Goal: Information Seeking & Learning: Learn about a topic

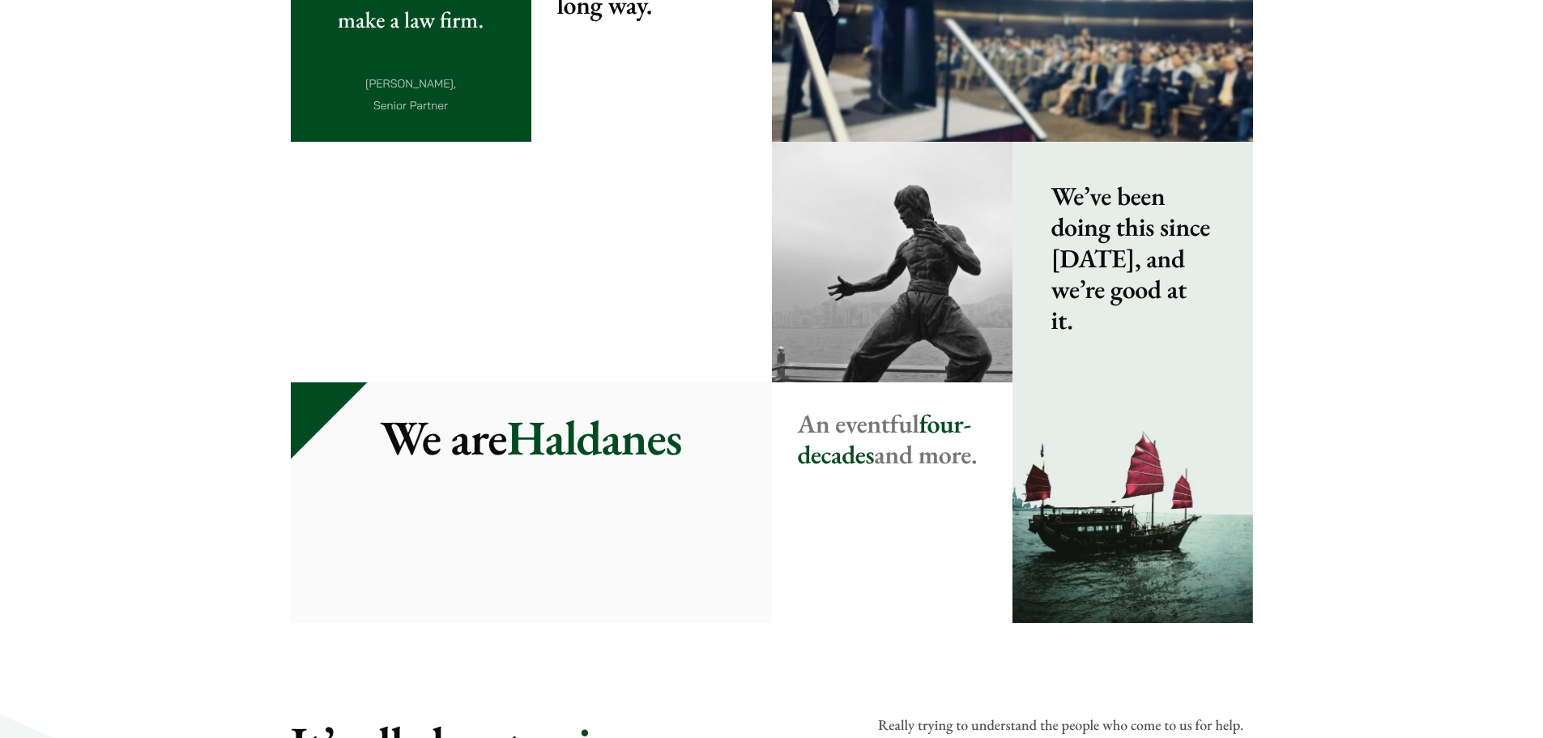
scroll to position [1512, 0]
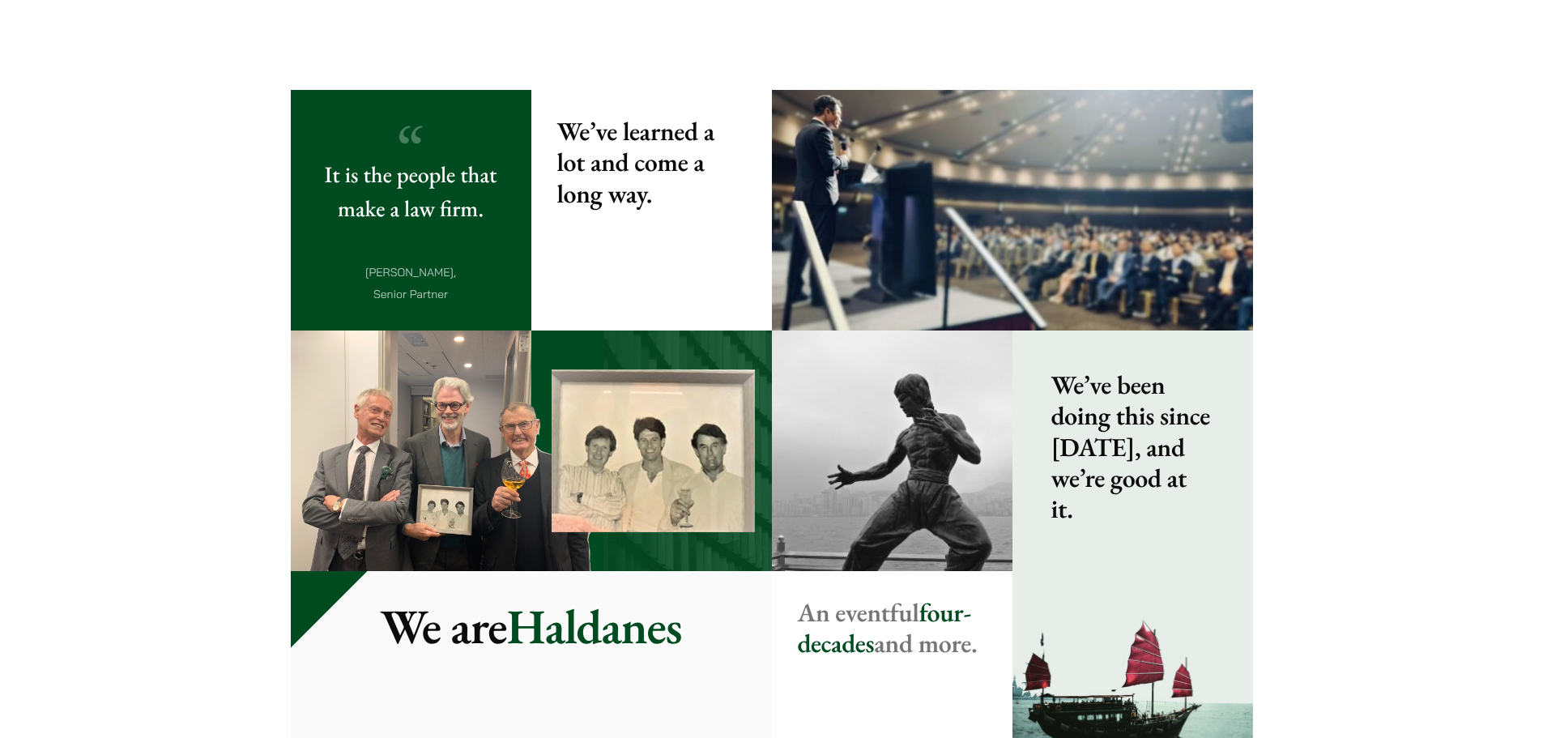
drag, startPoint x: 890, startPoint y: 230, endPoint x: 1177, endPoint y: 166, distance: 293.8
click at [892, 230] on img at bounding box center [1012, 210] width 481 height 241
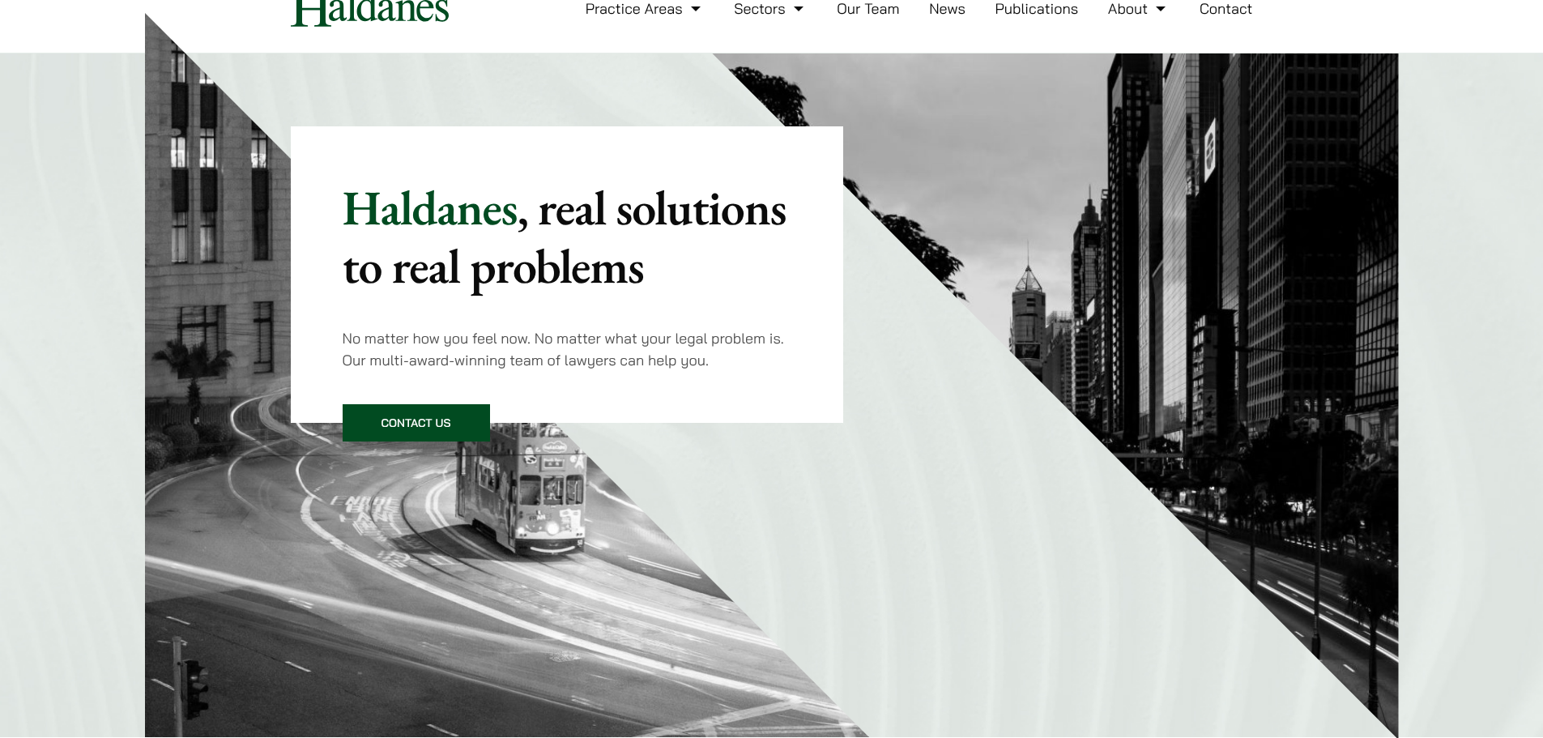
scroll to position [0, 0]
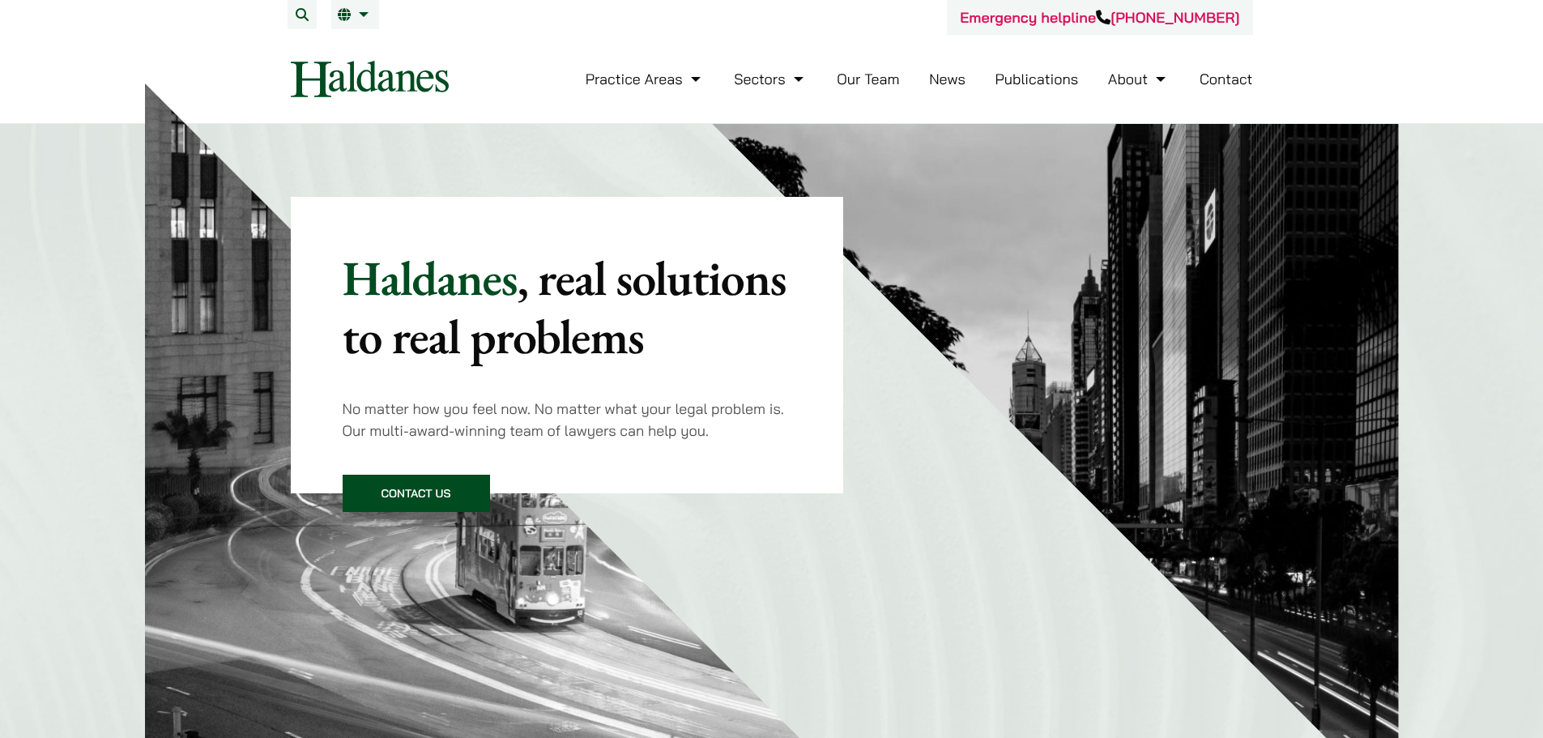
click at [886, 79] on link "Our Team" at bounding box center [868, 79] width 62 height 19
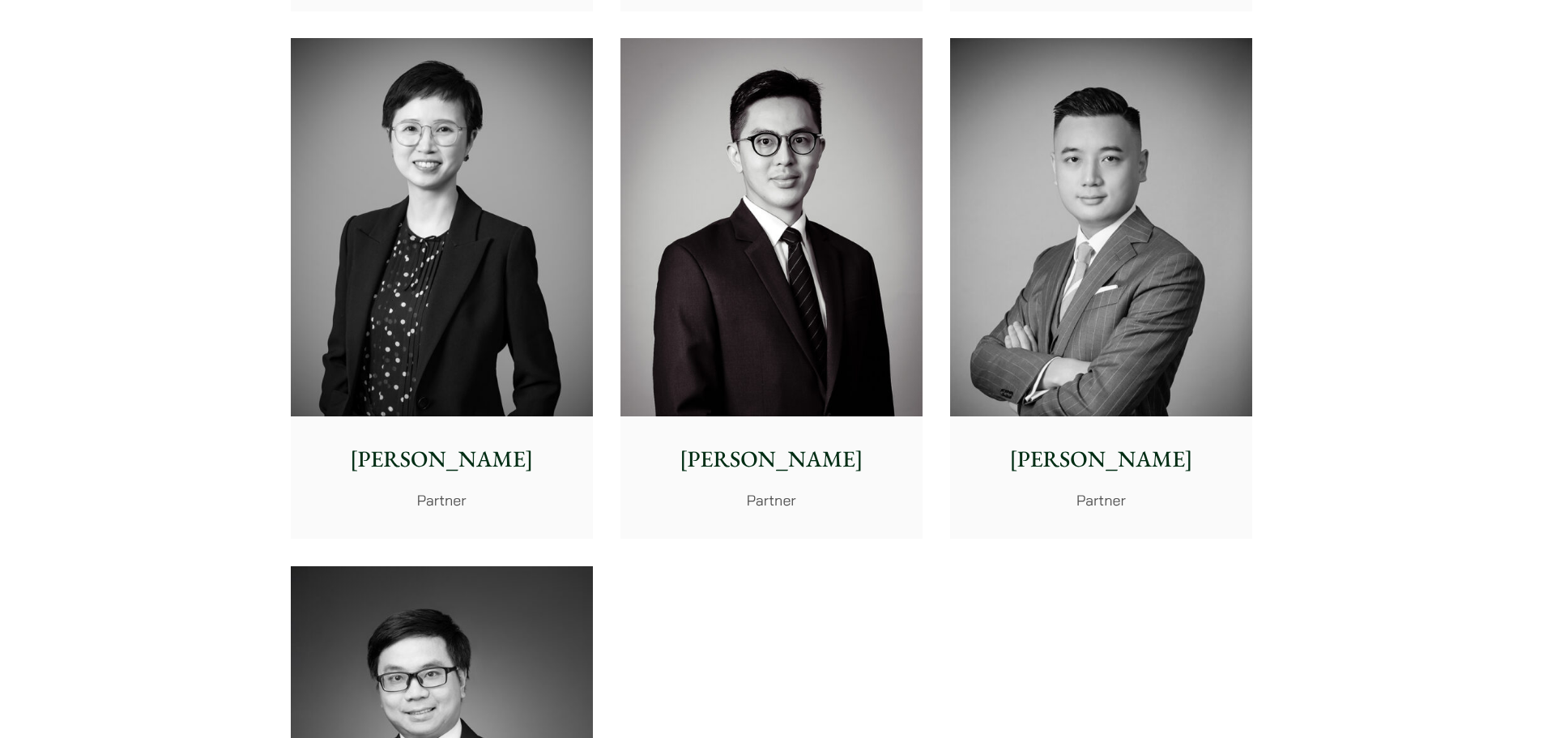
scroll to position [3024, 0]
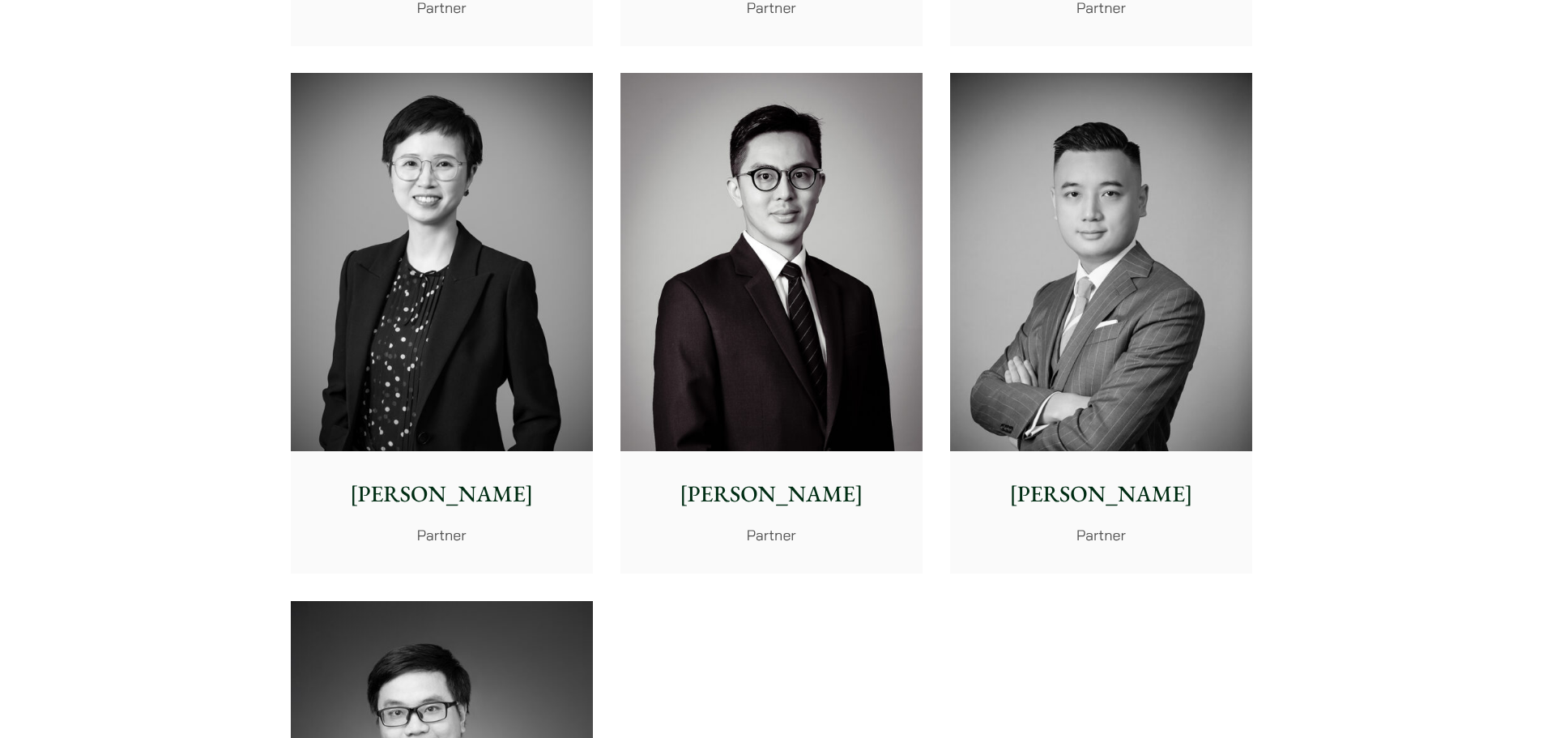
click at [795, 487] on p "Kenley Mak" at bounding box center [771, 494] width 276 height 34
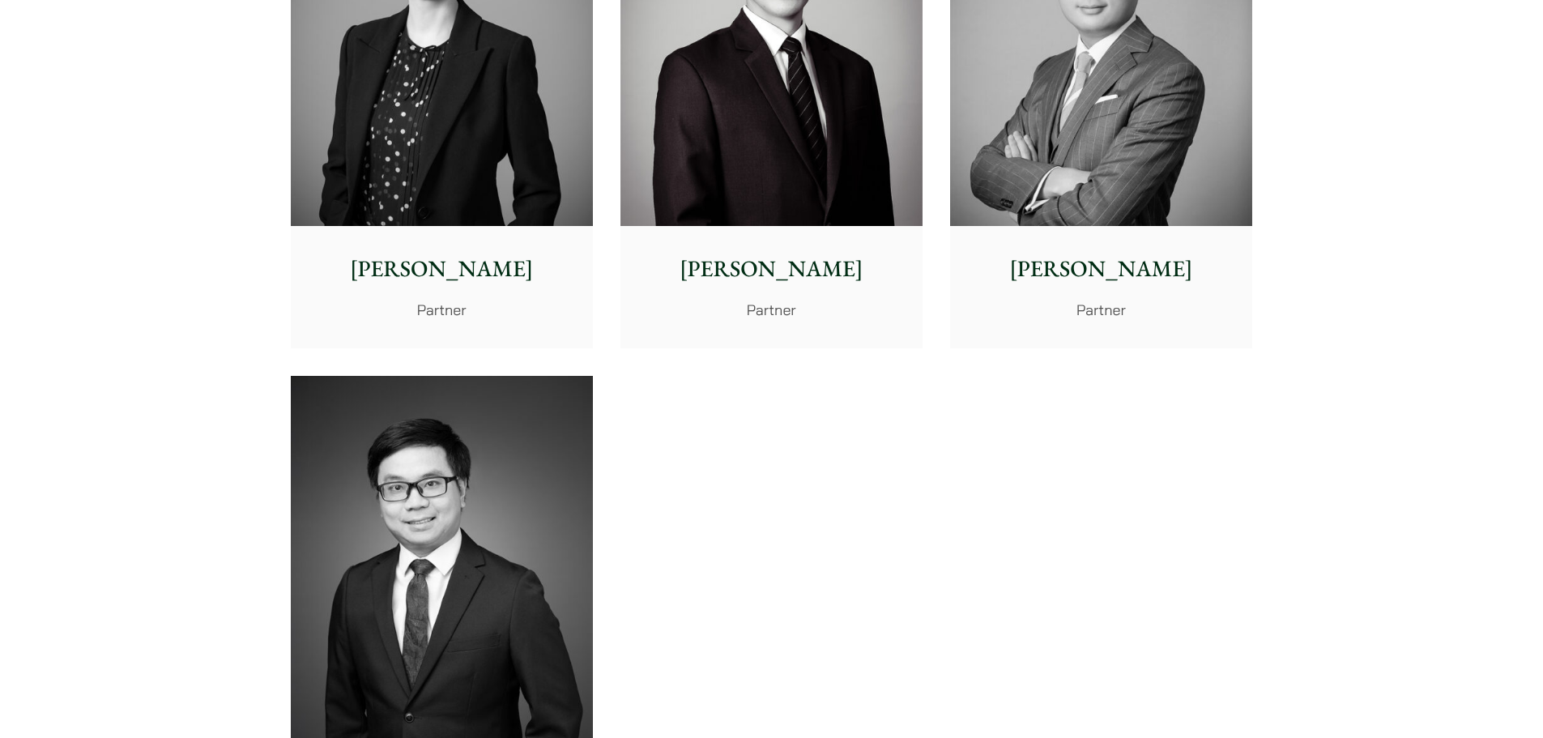
scroll to position [3402, 0]
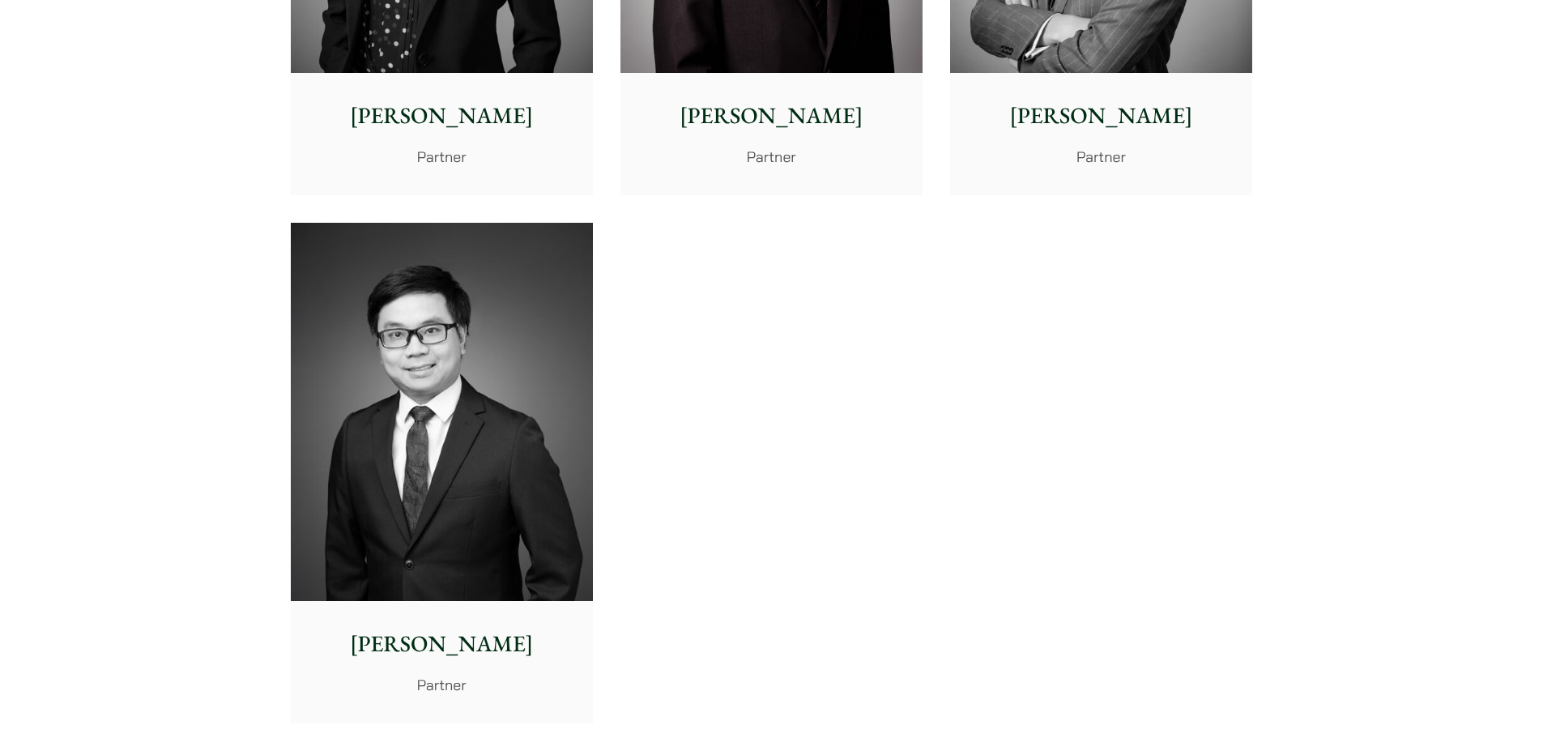
click at [372, 532] on img at bounding box center [442, 412] width 302 height 378
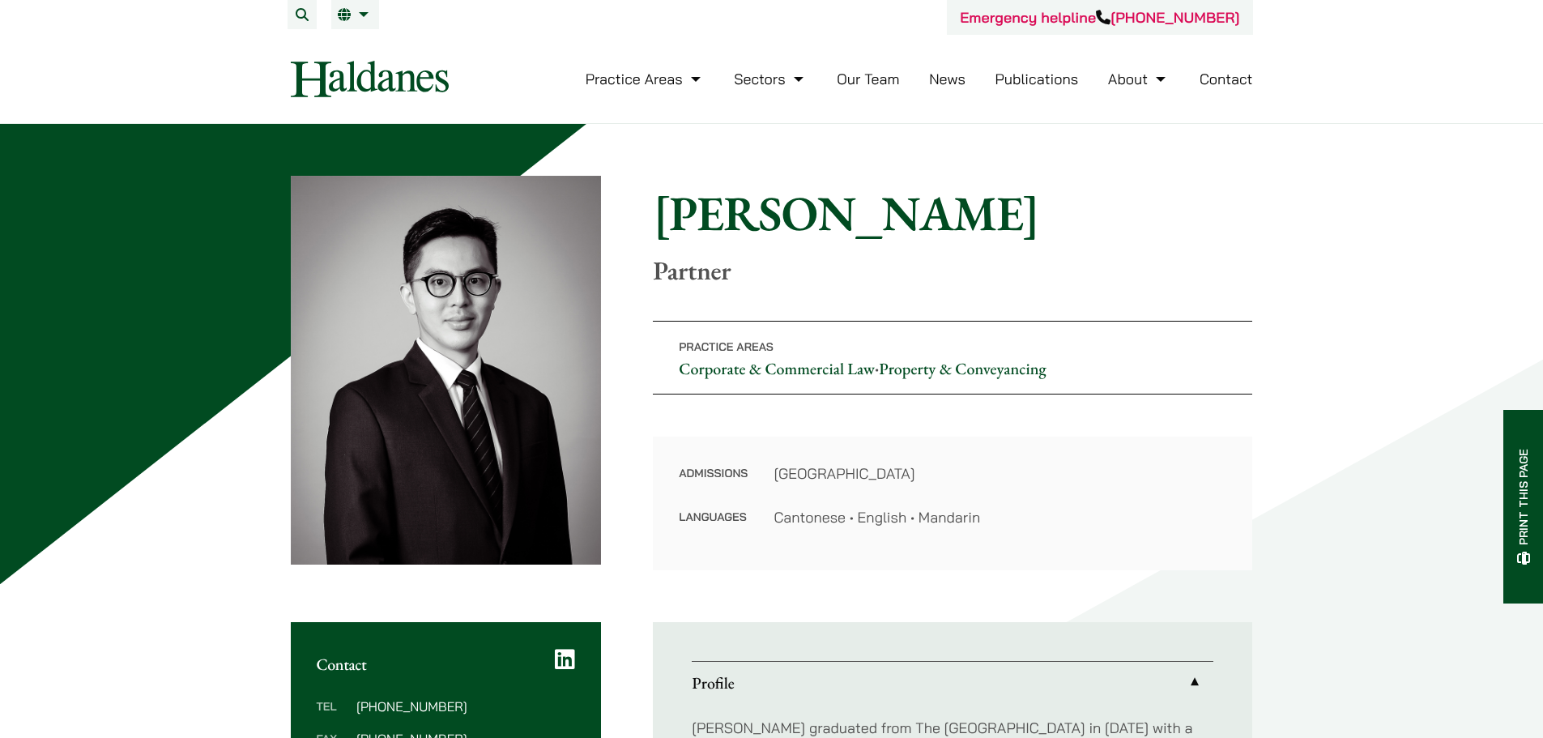
scroll to position [378, 0]
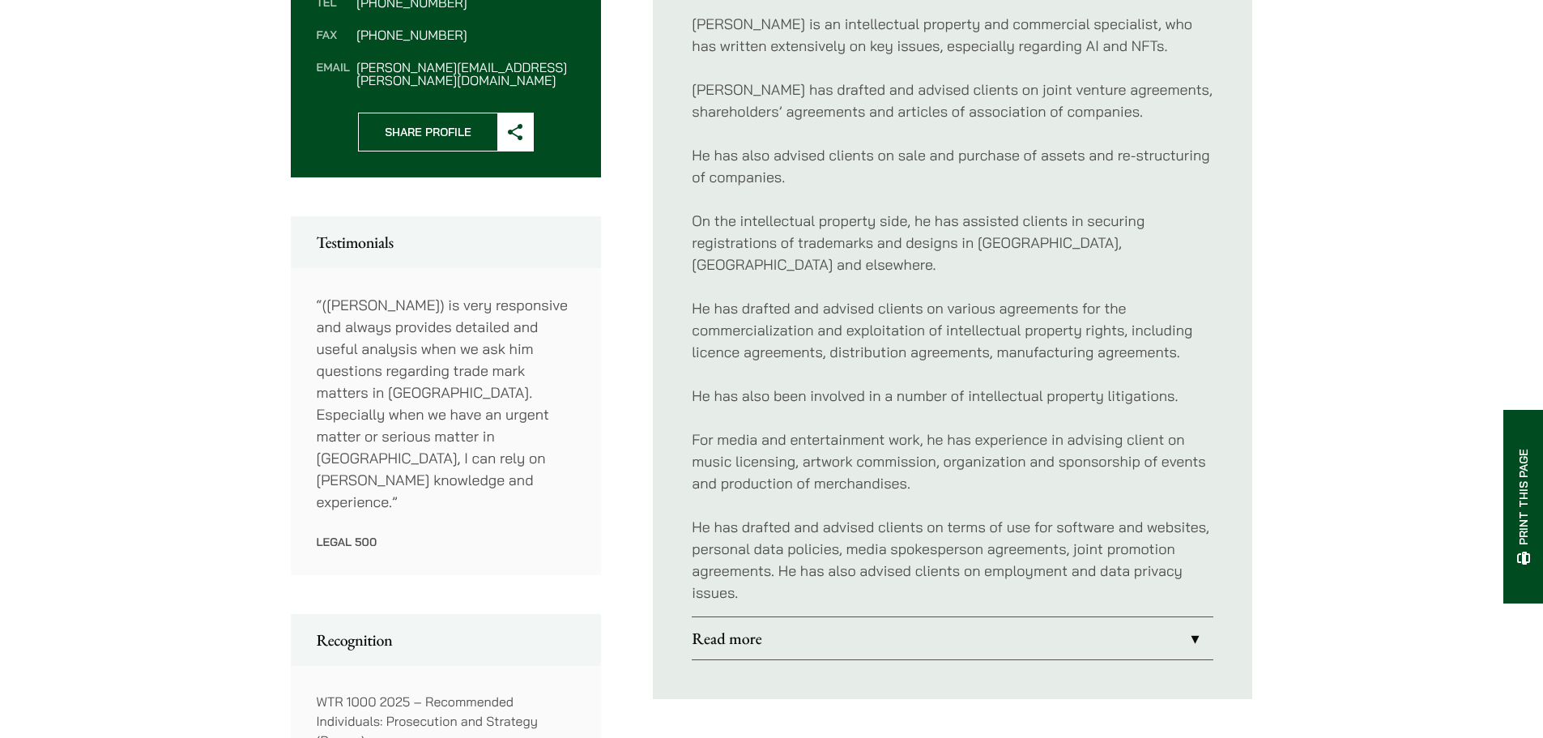
scroll to position [756, 0]
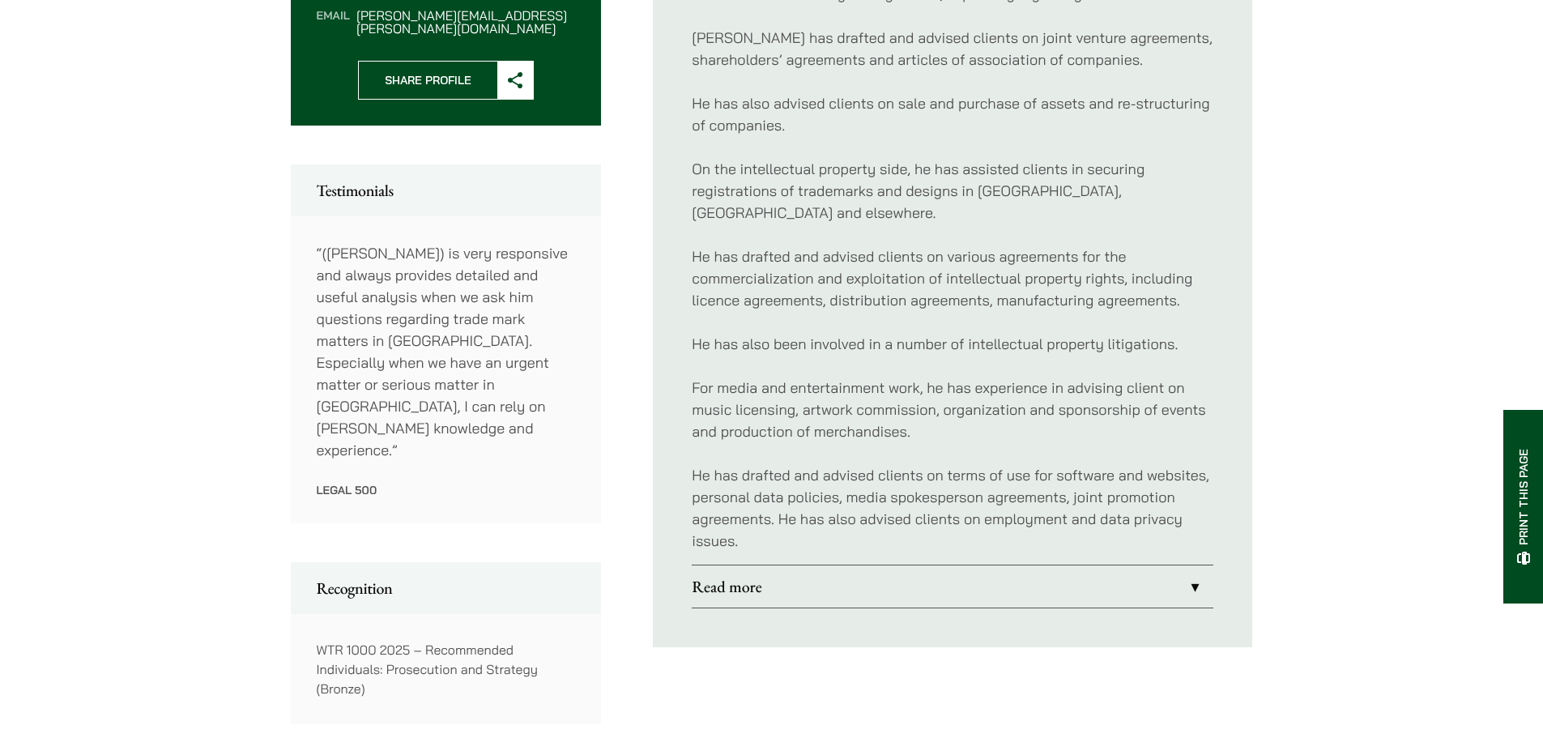
click at [847, 571] on link "Read more" at bounding box center [953, 586] width 522 height 42
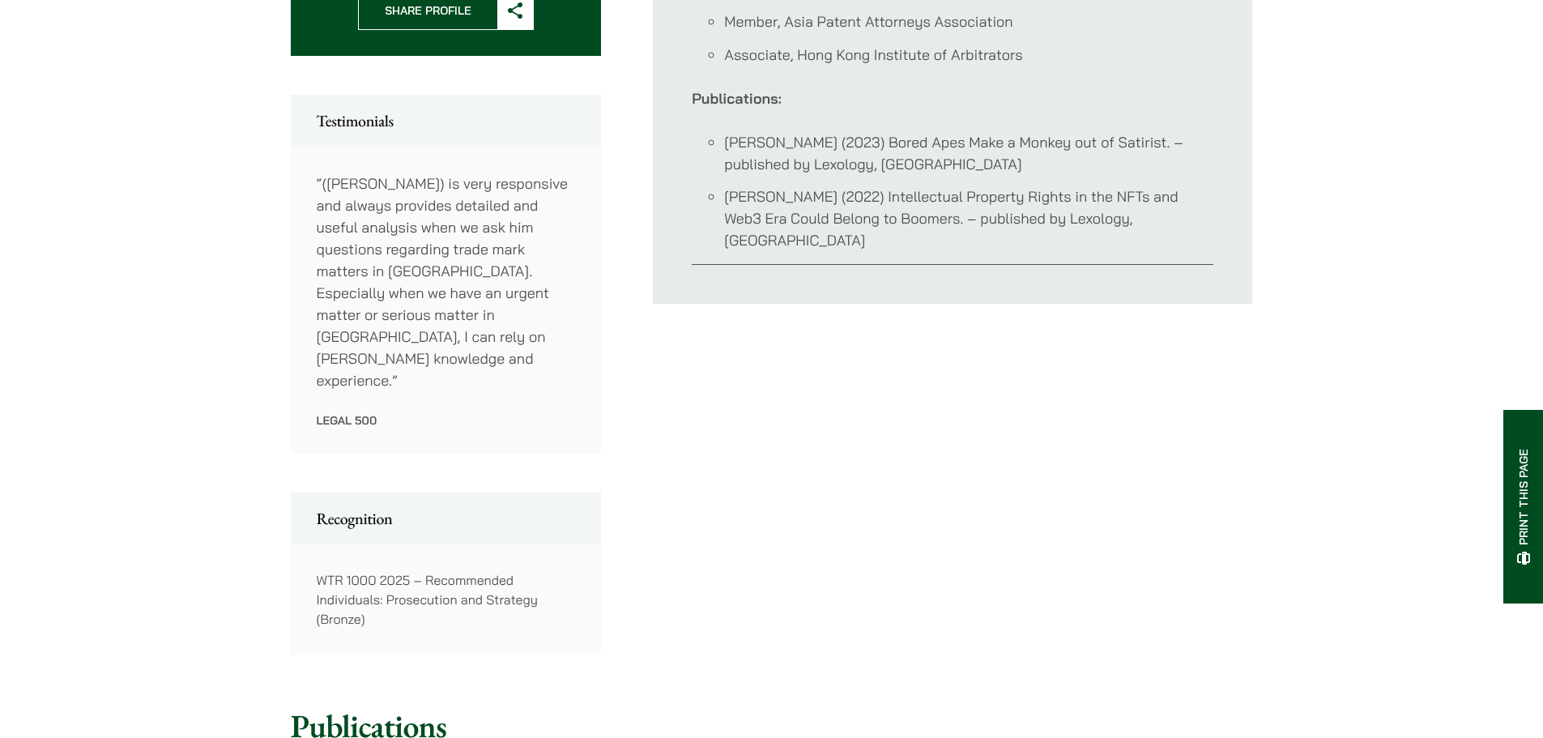
scroll to position [756, 0]
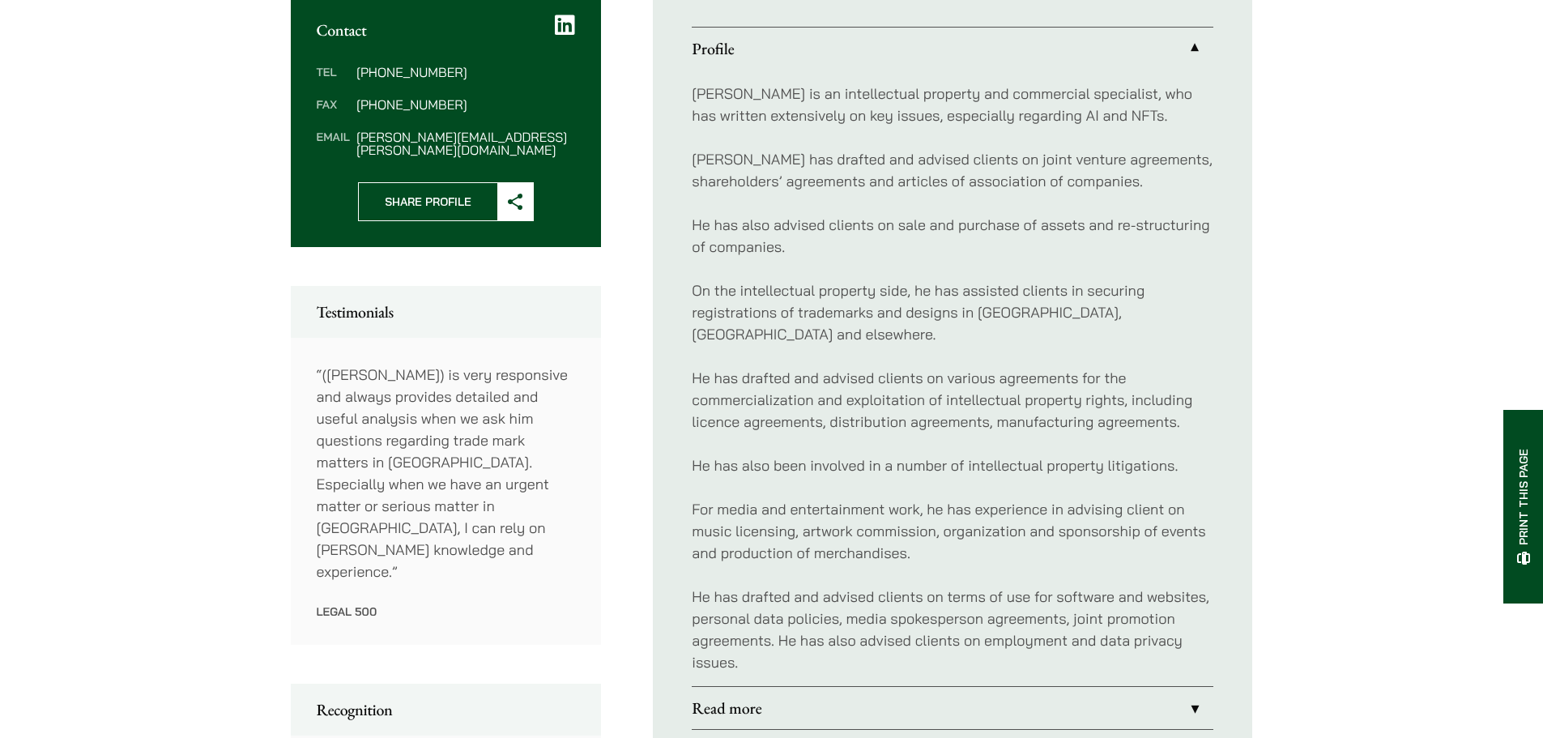
scroll to position [622, 0]
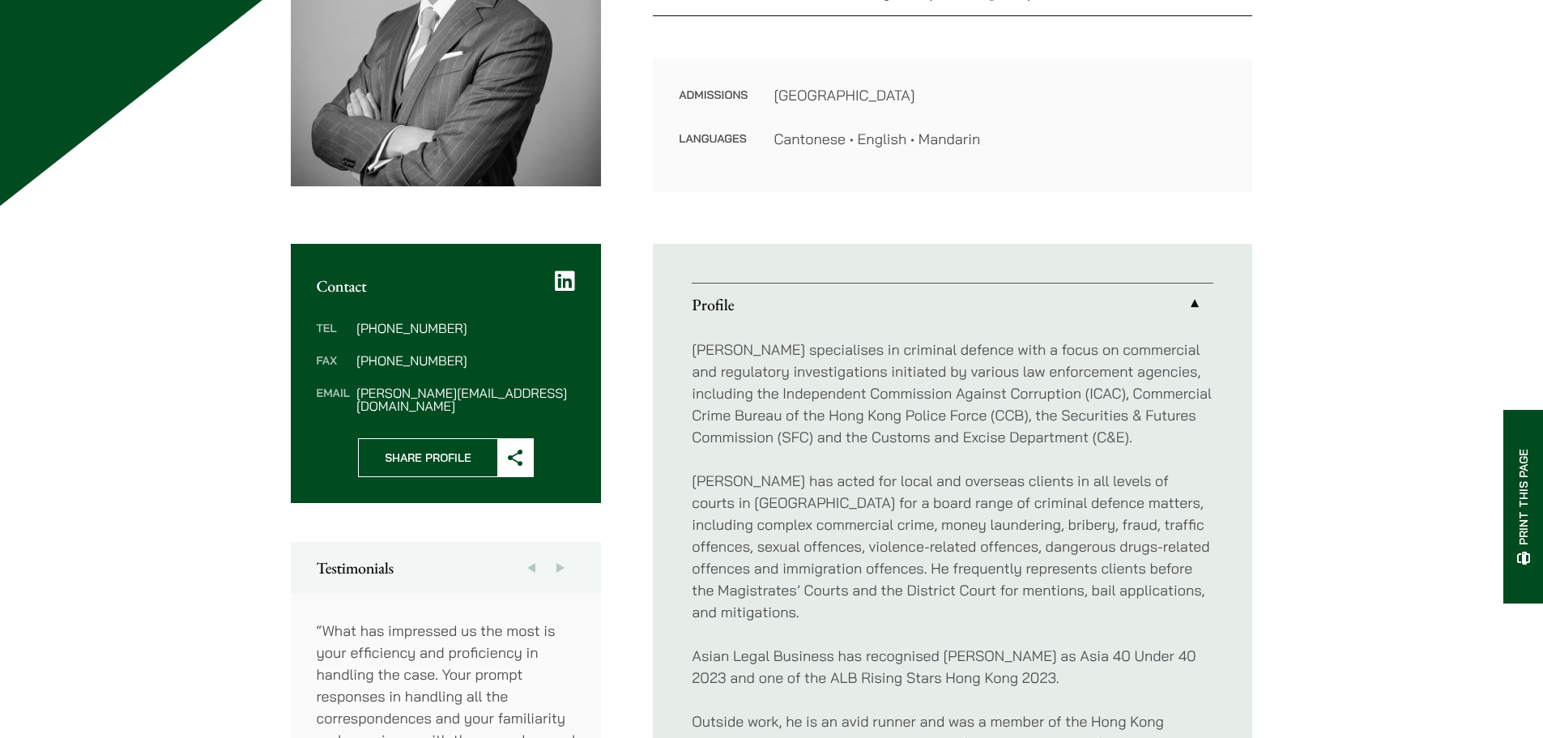
scroll to position [189, 0]
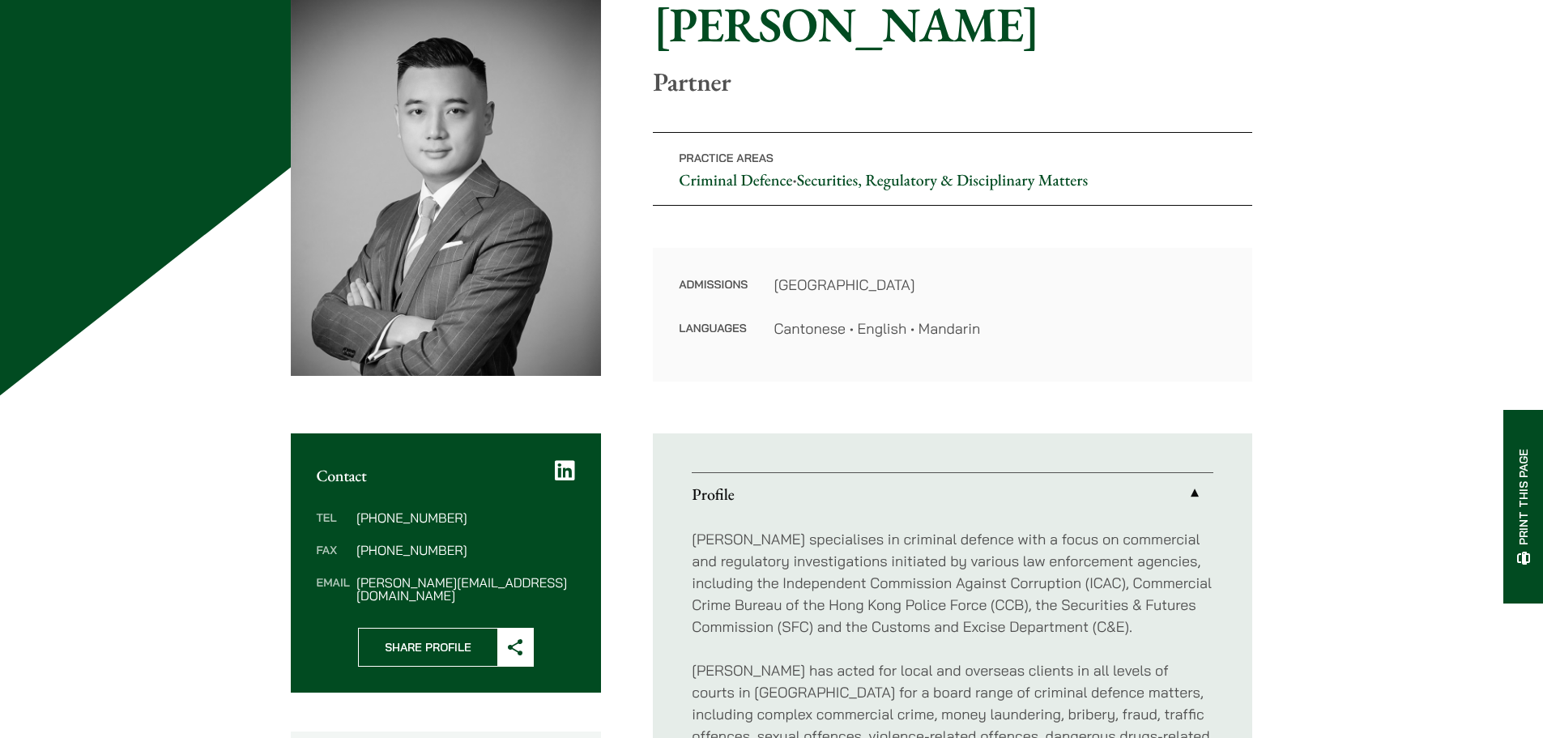
click at [732, 181] on link "Criminal Defence" at bounding box center [735, 179] width 113 height 21
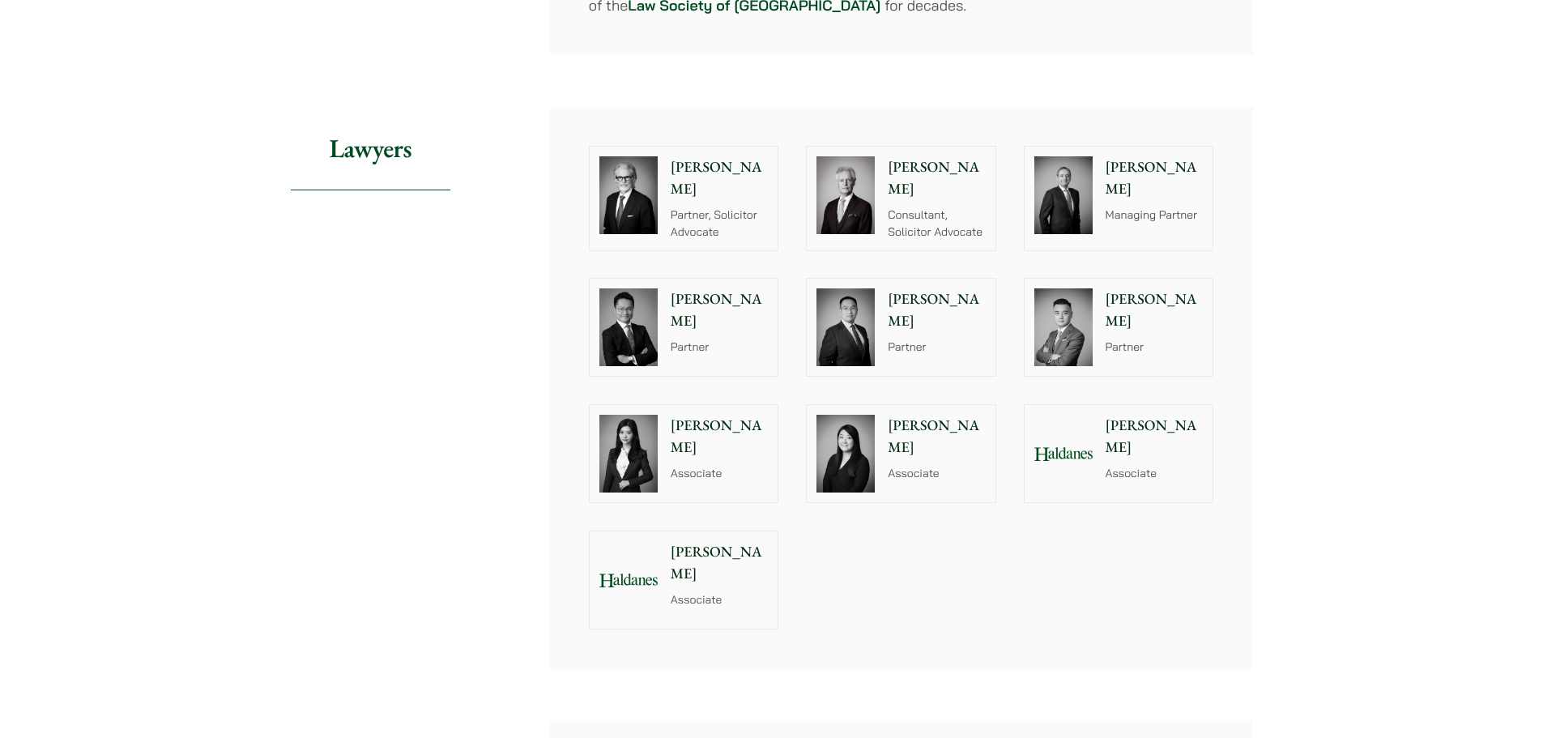
scroll to position [1890, 0]
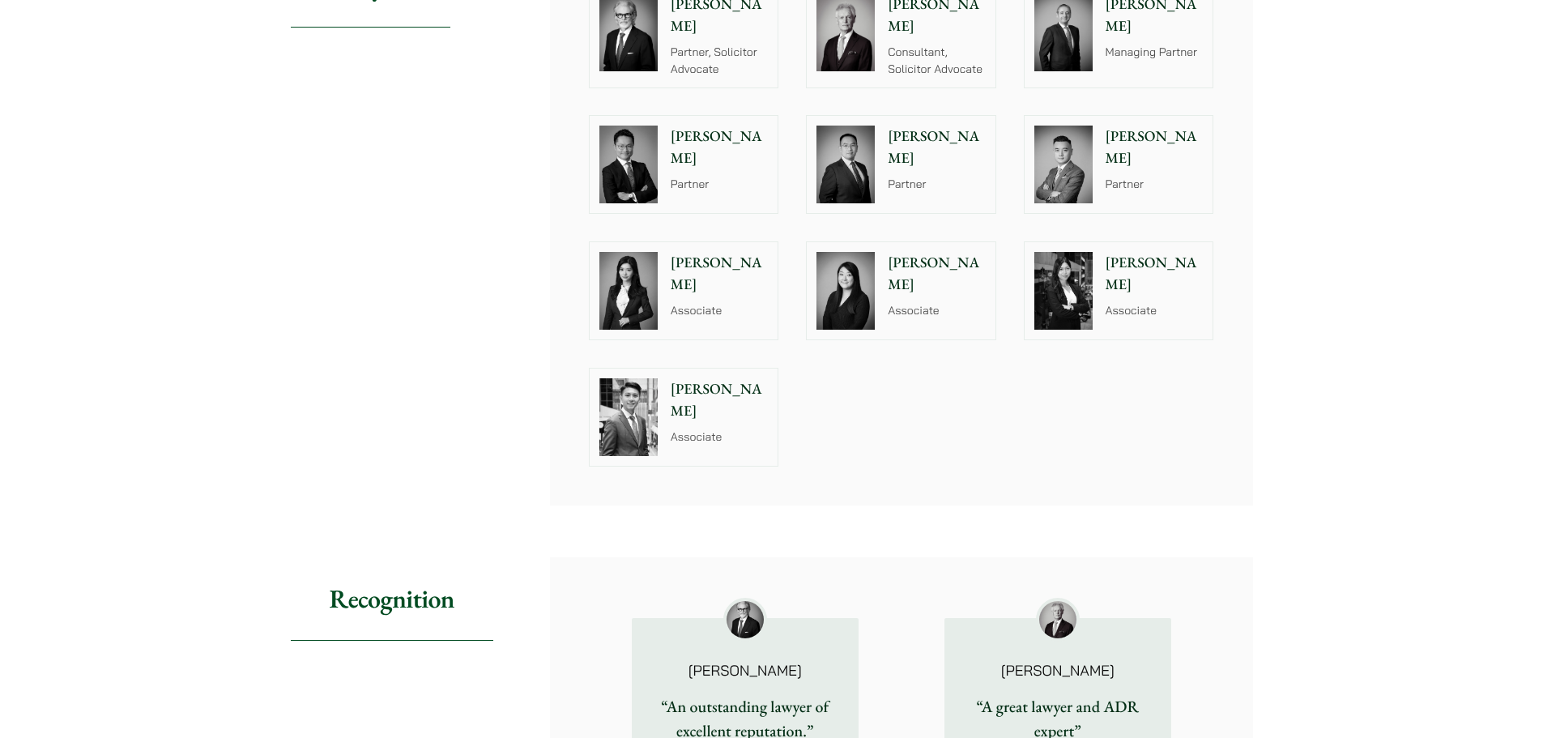
click at [612, 405] on img at bounding box center [628, 417] width 58 height 78
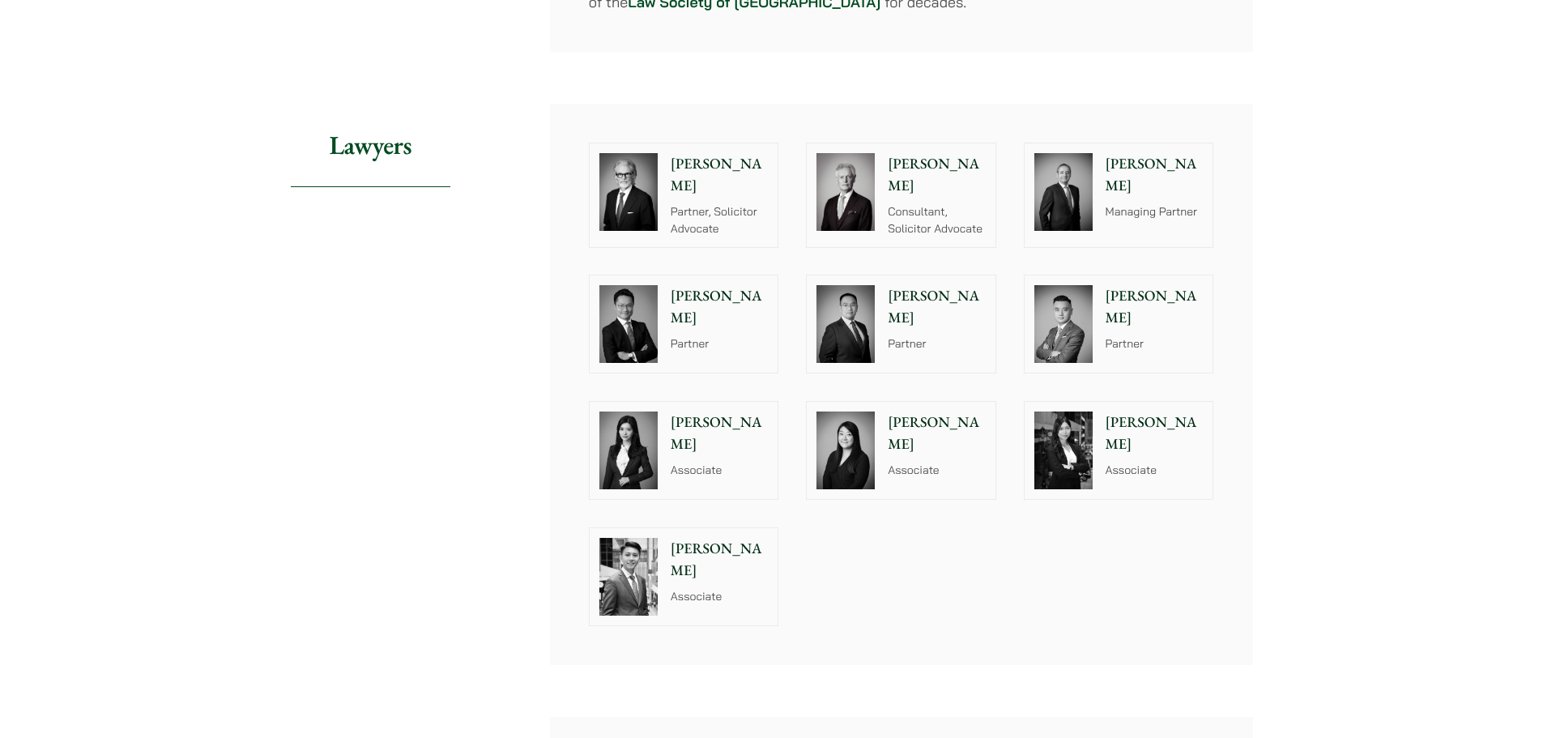
scroll to position [1701, 0]
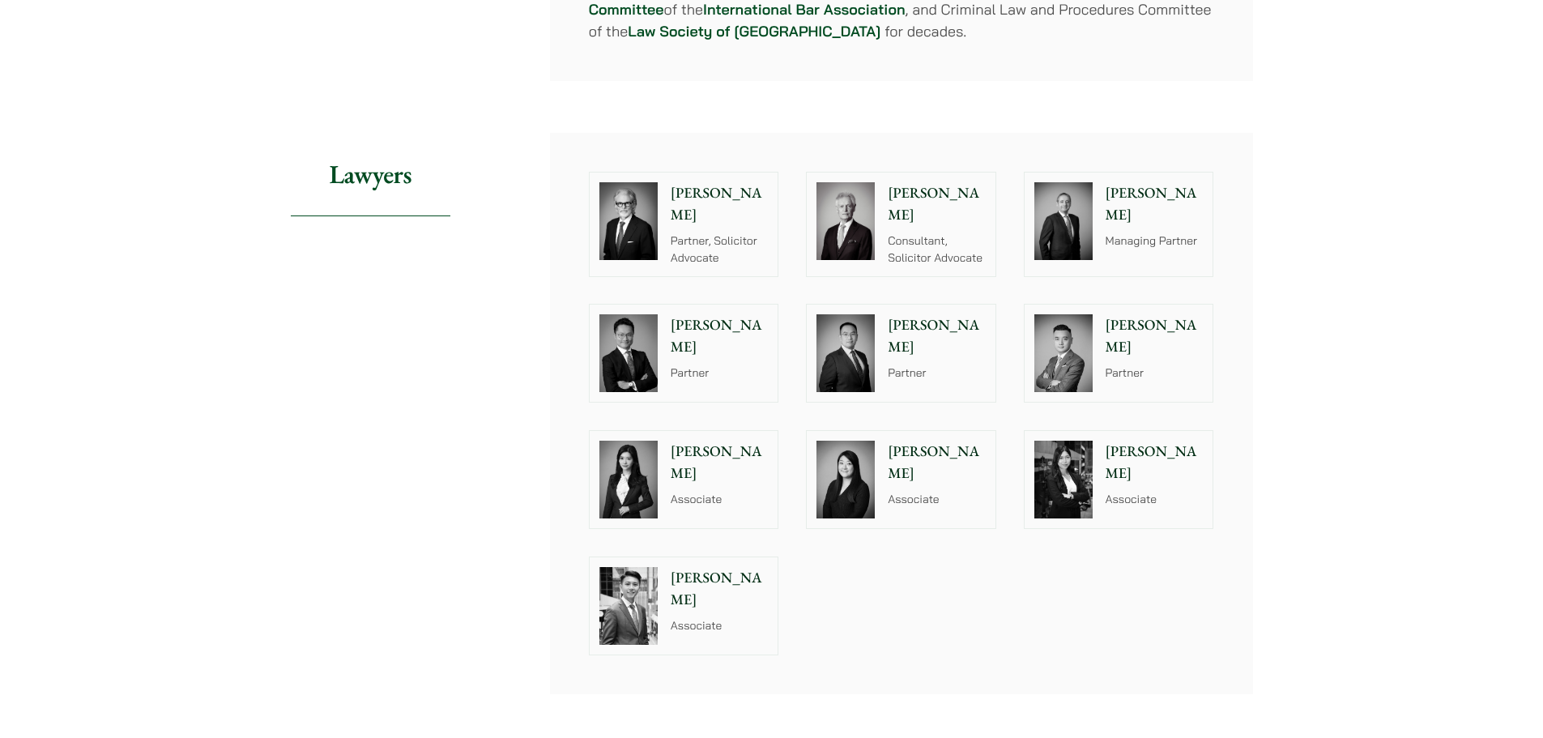
click at [1048, 480] on img at bounding box center [1063, 480] width 58 height 78
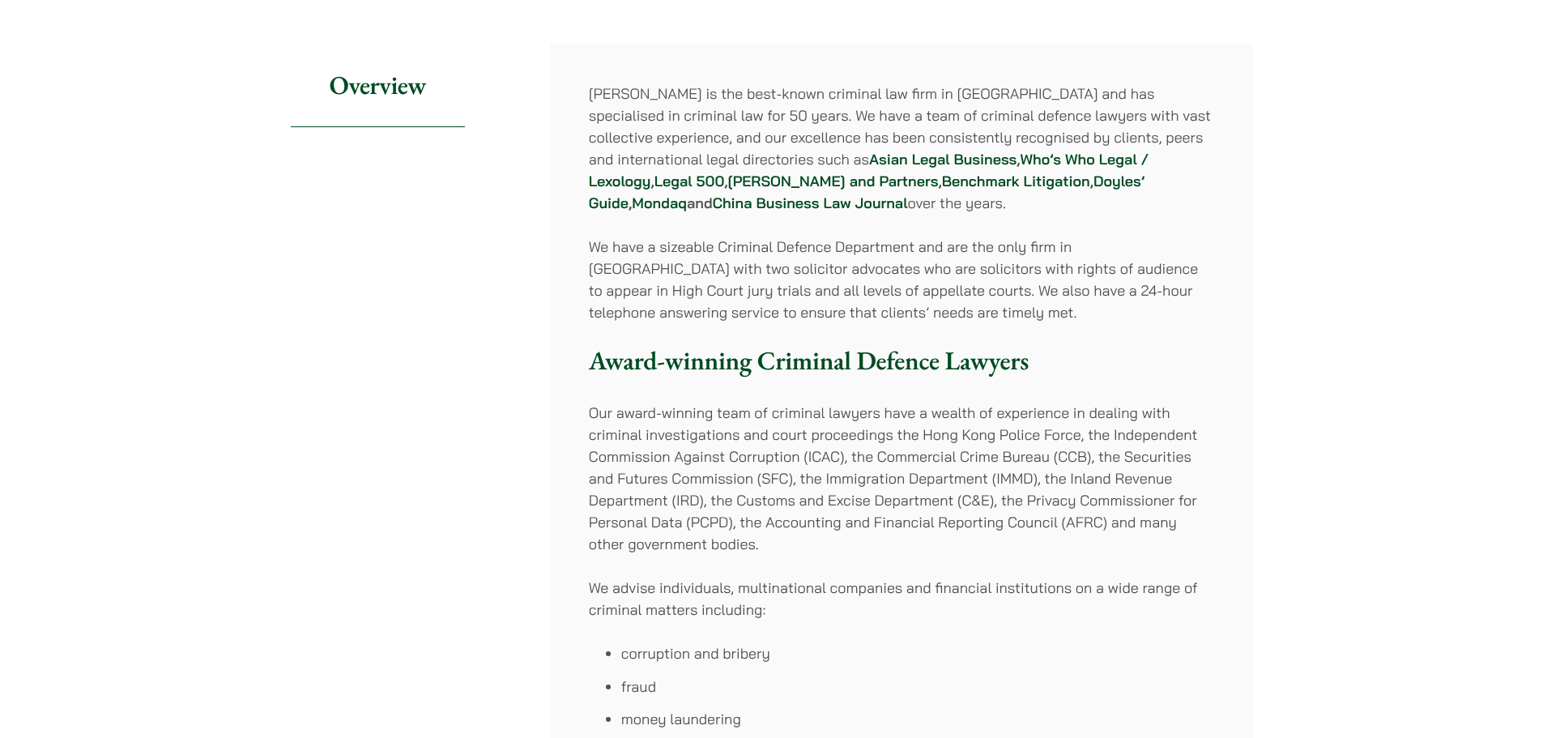
scroll to position [0, 0]
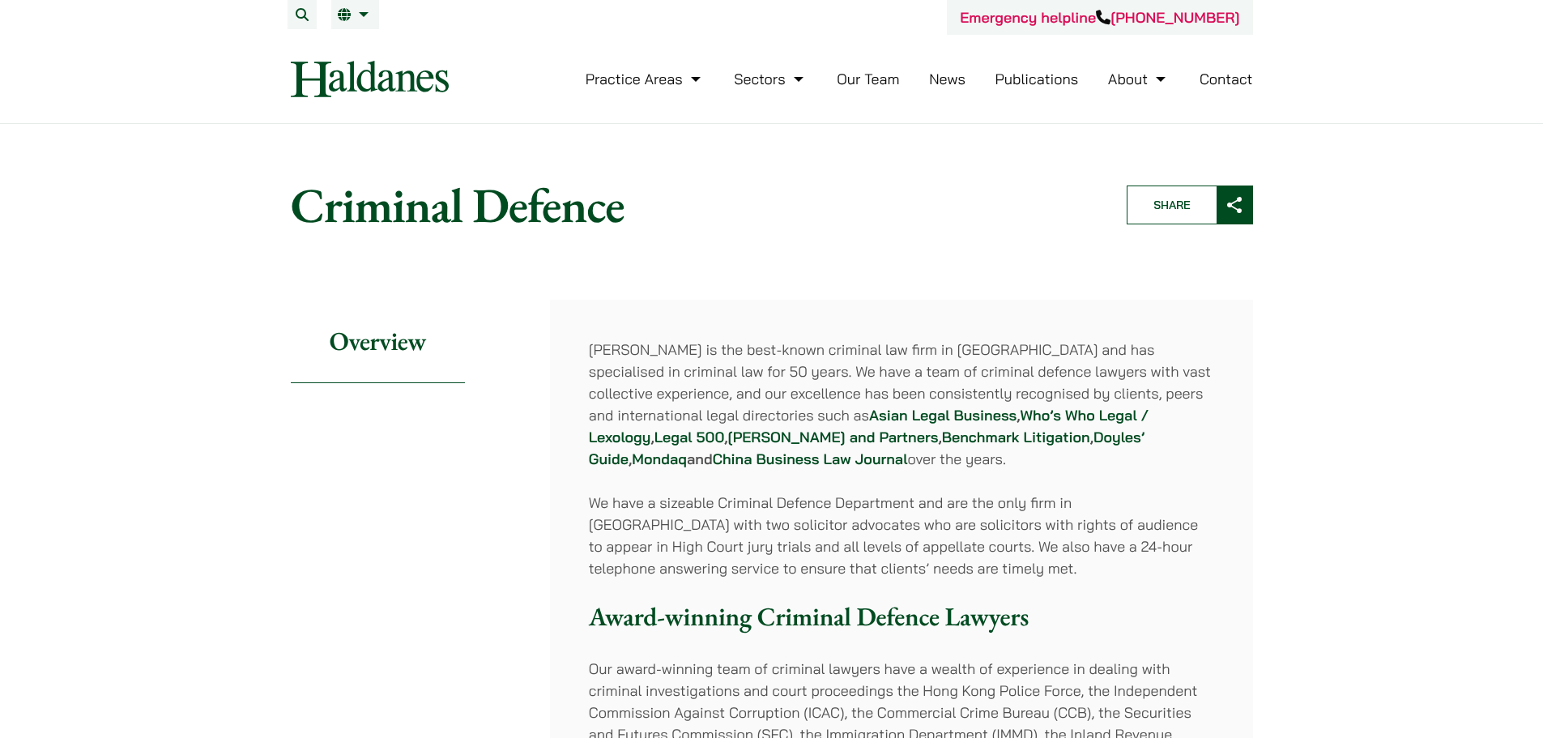
click at [855, 79] on link "Our Team" at bounding box center [868, 79] width 62 height 19
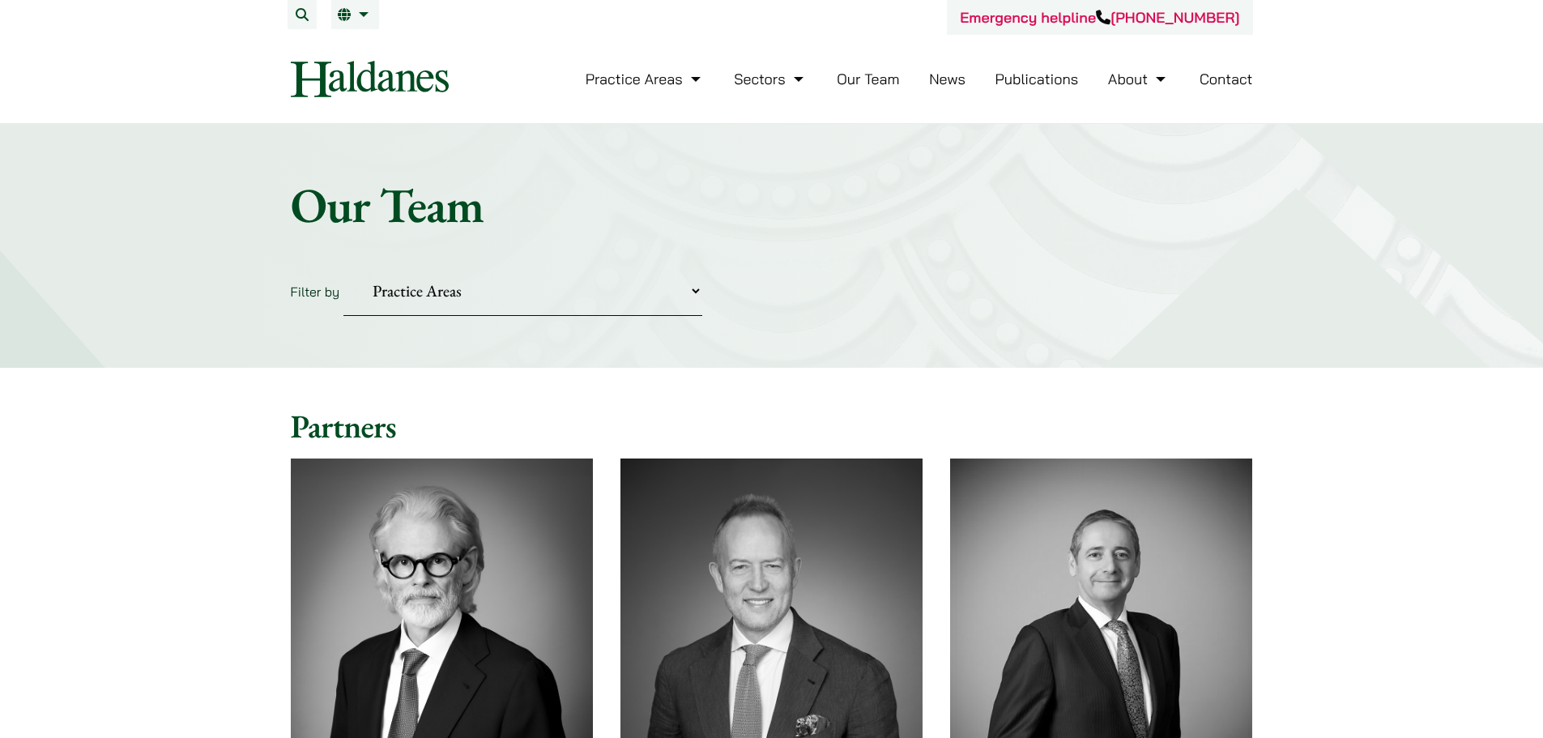
click at [647, 292] on select "Practice Areas Antitrust and Competition Civil Litigation & Dispute Resolution …" at bounding box center [522, 290] width 359 height 49
click at [343, 266] on select "Practice Areas Antitrust and Competition Civil Litigation & Dispute Resolution …" at bounding box center [522, 290] width 359 height 49
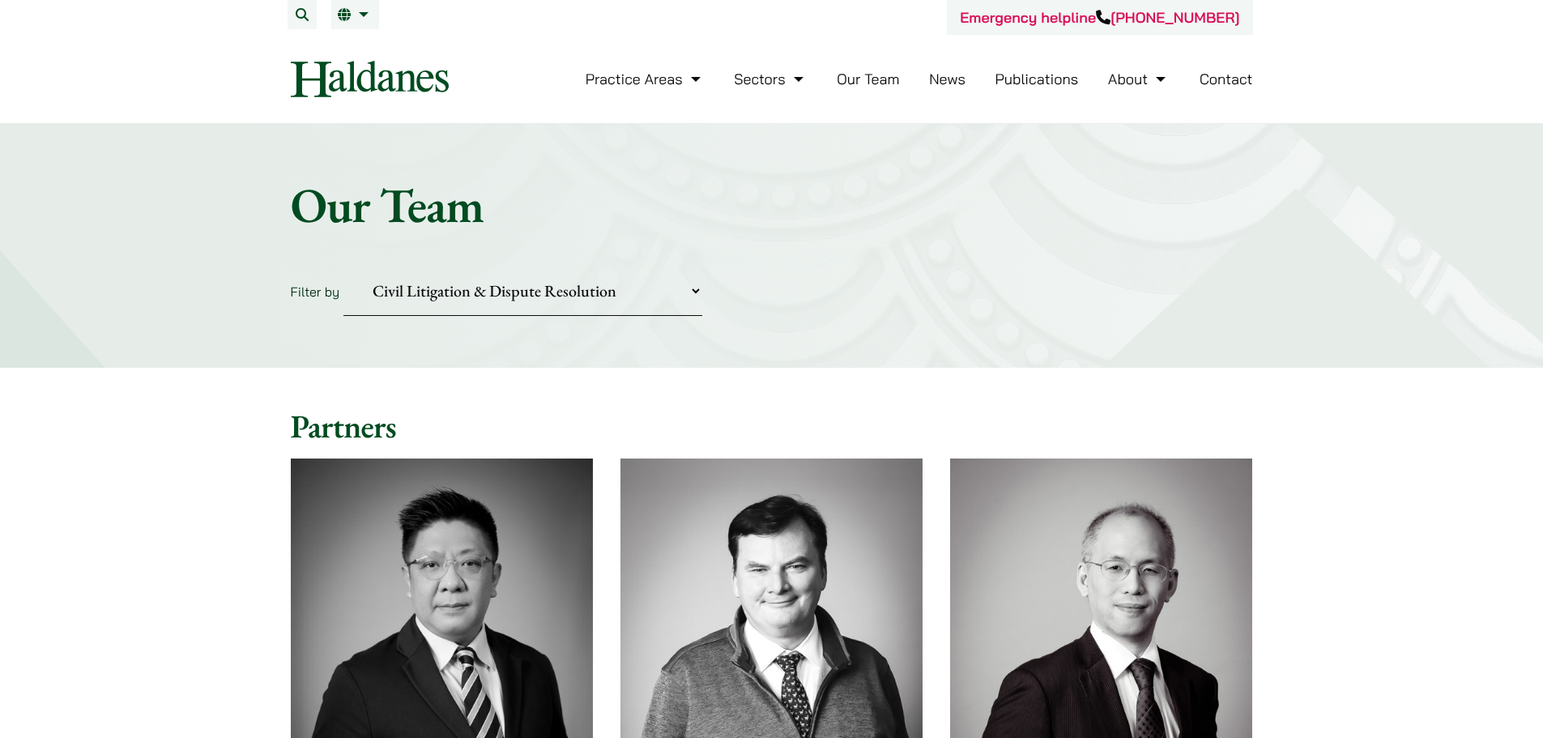
drag, startPoint x: 572, startPoint y: 312, endPoint x: 553, endPoint y: 314, distance: 18.8
click at [571, 312] on select "Practice Areas Antitrust and Competition Civil Litigation & Dispute Resolution …" at bounding box center [522, 290] width 359 height 49
select select "criminal-defence"
click at [343, 266] on select "Practice Areas Antitrust and Competition Civil Litigation & Dispute Resolution …" at bounding box center [522, 290] width 359 height 49
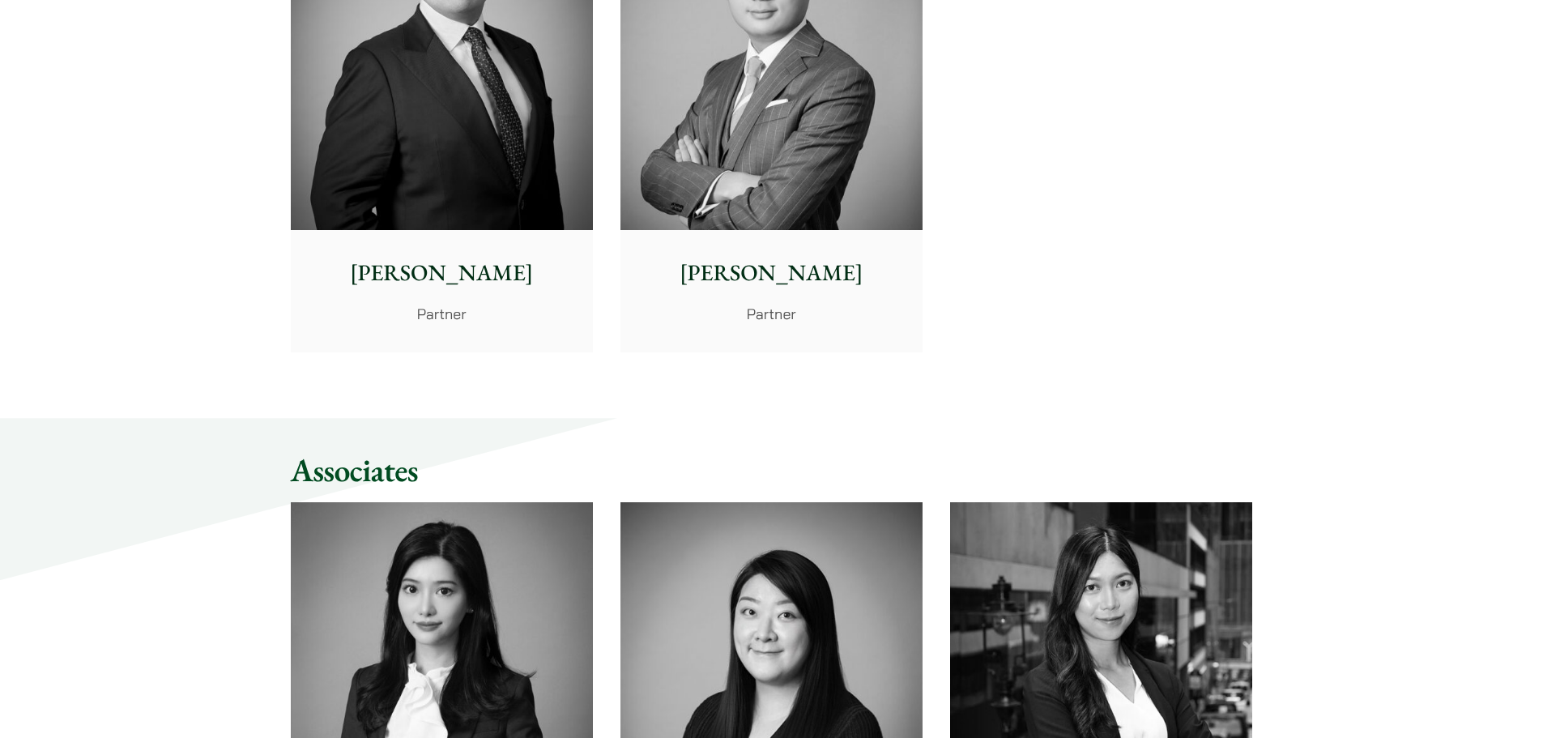
scroll to position [1512, 0]
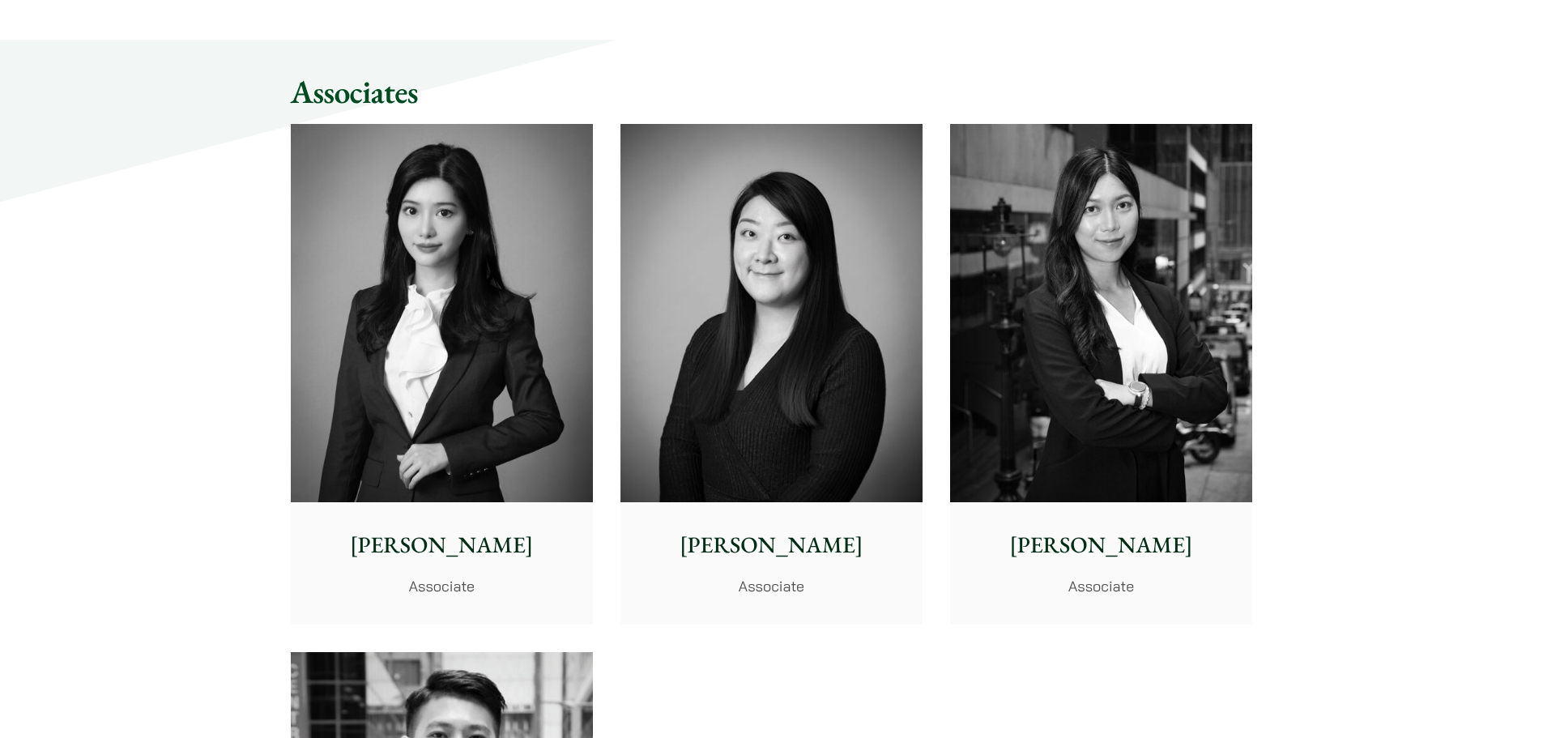
click at [176, 301] on div "Partners [PERSON_NAME] Partner, Solicitor Advocate [PERSON_NAME] Partner [PERSO…" at bounding box center [771, 362] width 1543 height 3012
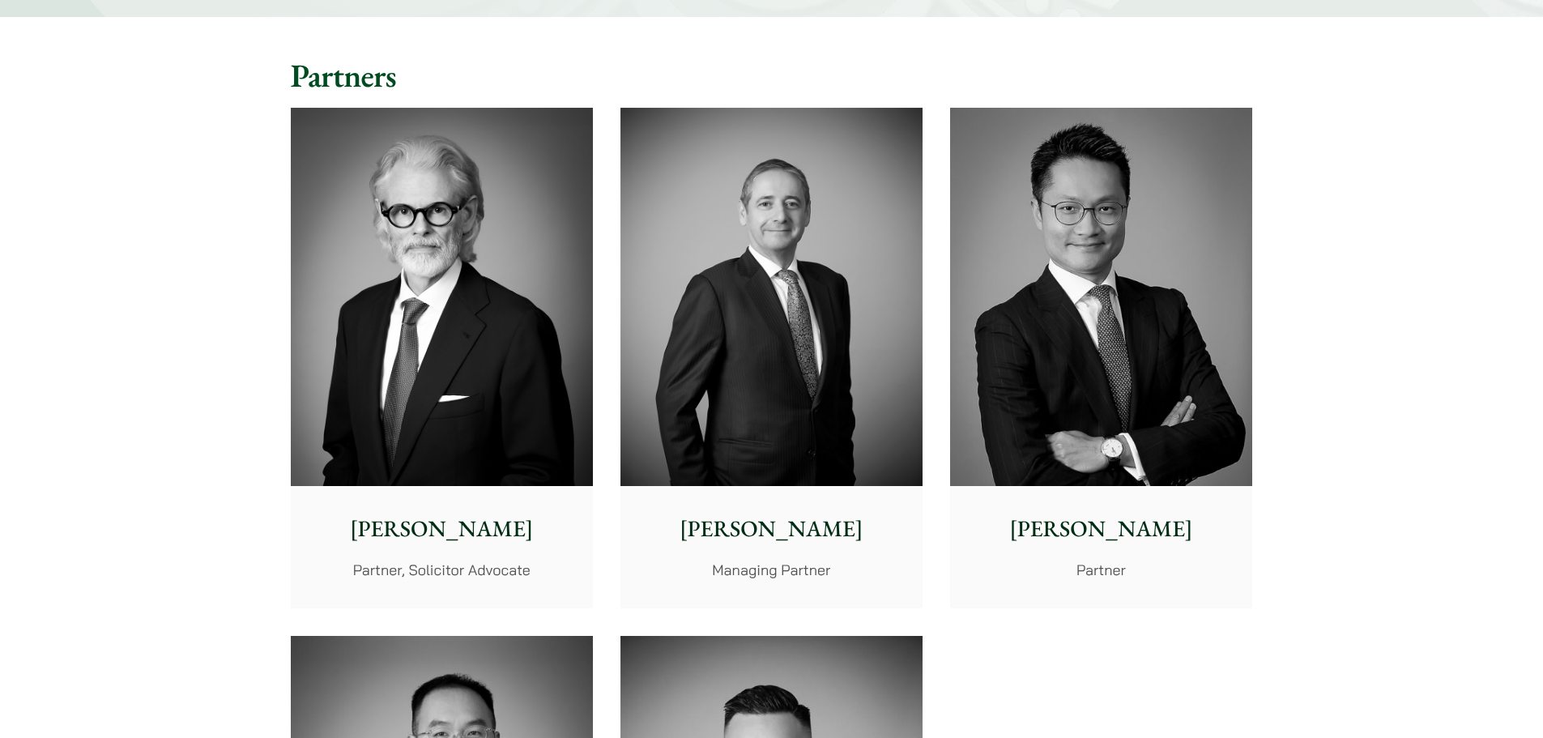
scroll to position [0, 0]
